Goal: Use online tool/utility: Utilize a website feature to perform a specific function

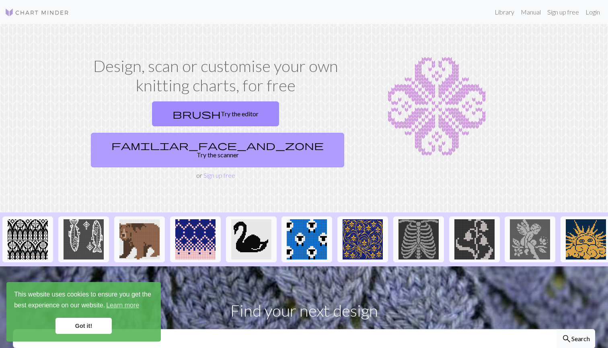
click at [266, 133] on link "familiar_face_and_zone Try the scanner" at bounding box center [217, 150] width 253 height 35
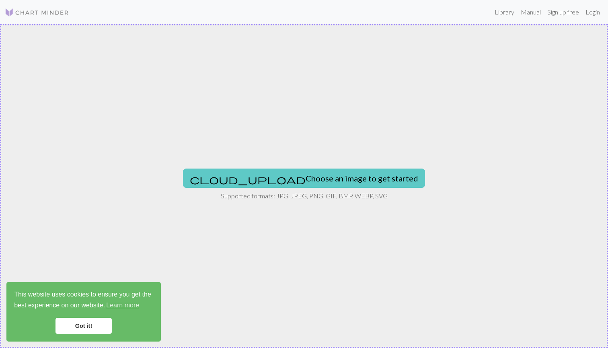
click at [272, 180] on button "cloud_upload Choose an image to get started" at bounding box center [304, 178] width 242 height 19
type input "C:\fakepath\IMG_2598.PNG"
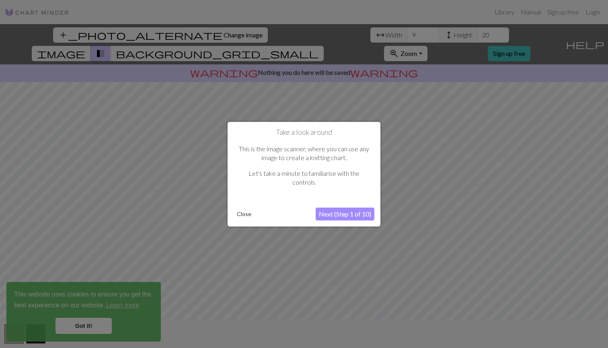
click at [341, 216] on button "Next (Step 1 of 10)" at bounding box center [345, 214] width 59 height 13
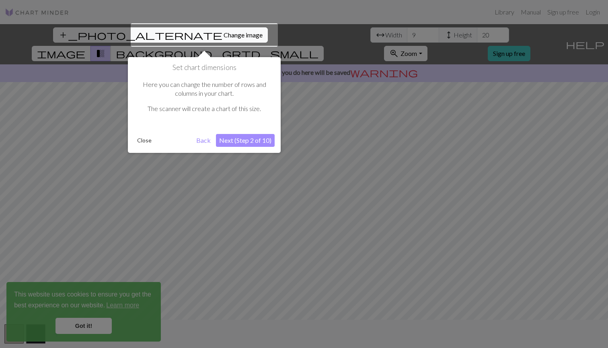
click at [235, 140] on button "Next (Step 2 of 10)" at bounding box center [245, 140] width 59 height 13
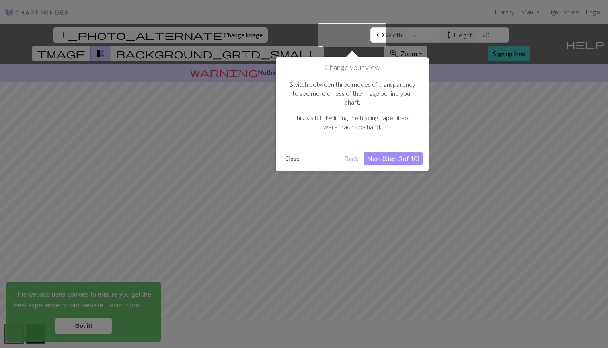
click at [401, 152] on button "Next (Step 3 of 10)" at bounding box center [393, 158] width 59 height 13
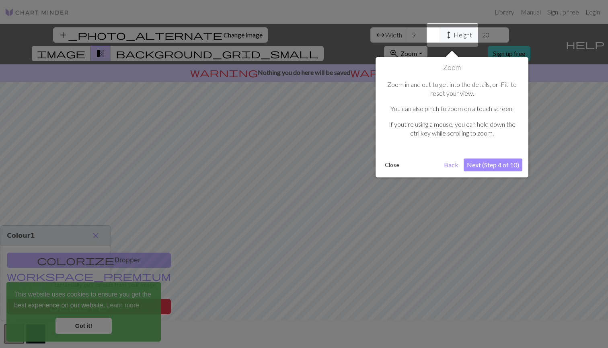
click at [478, 159] on button "Next (Step 4 of 10)" at bounding box center [493, 165] width 59 height 13
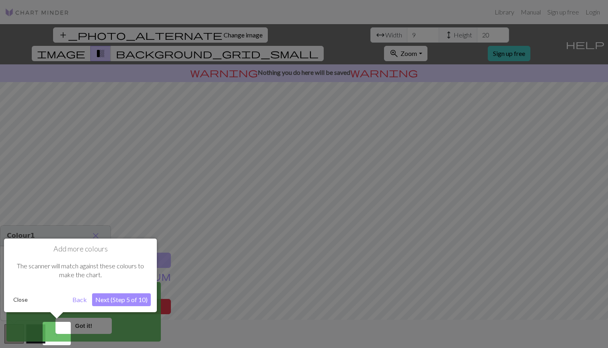
click at [74, 304] on button "Back" at bounding box center [79, 299] width 21 height 13
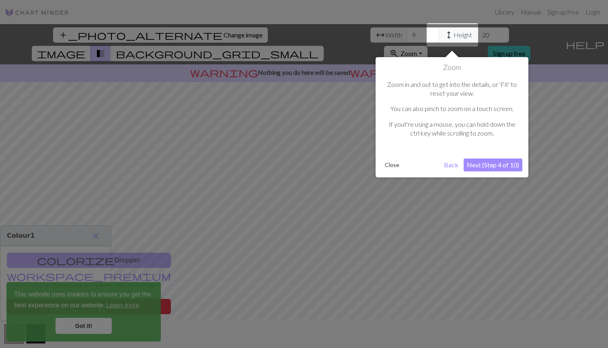
click at [498, 171] on div "Zoom Zoom in and out to get into the details, or 'Fit' to reset your view. You …" at bounding box center [452, 117] width 153 height 120
click at [496, 168] on button "Next (Step 4 of 10)" at bounding box center [493, 165] width 59 height 13
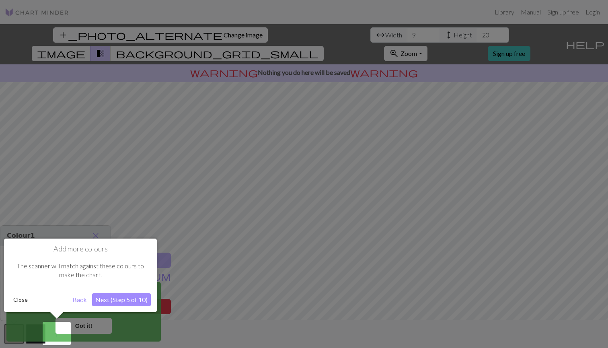
click at [496, 168] on div at bounding box center [304, 174] width 608 height 348
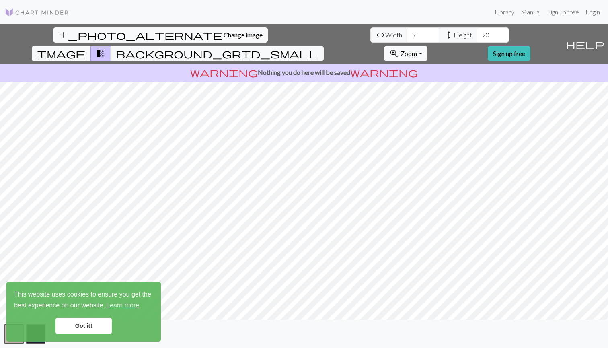
click at [318, 68] on p "warning Nothing you do here will be saved warning" at bounding box center [304, 73] width 602 height 10
